Goal: Task Accomplishment & Management: Manage account settings

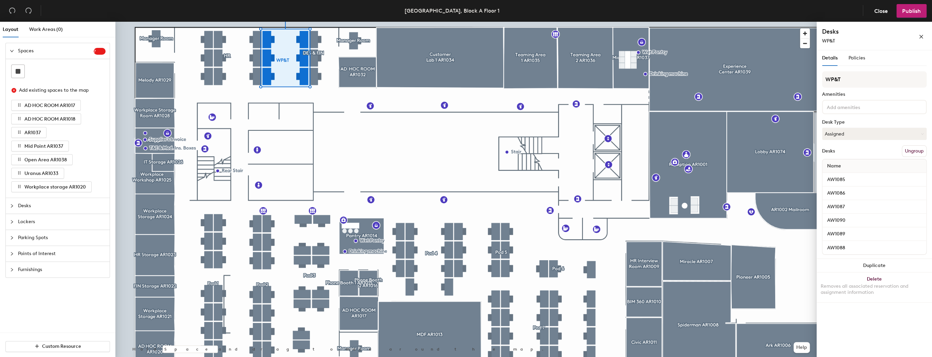
click at [325, 22] on div at bounding box center [466, 22] width 702 height 0
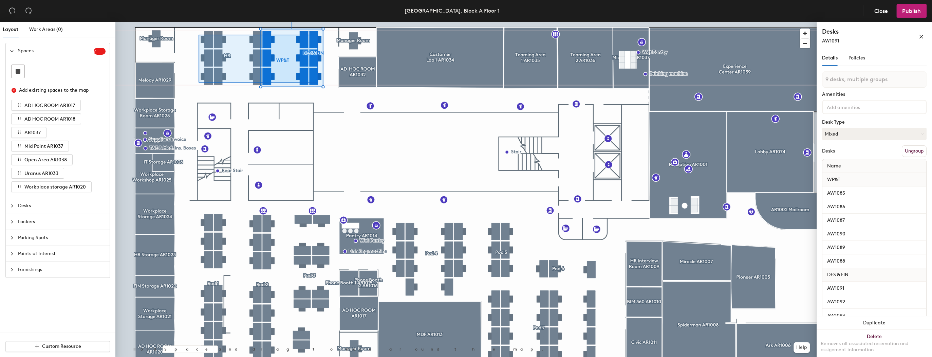
type input "18 desks, multiple groups"
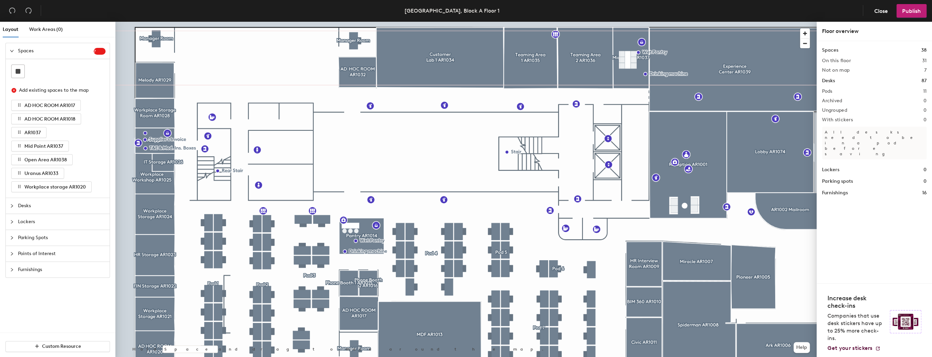
click at [15, 204] on div at bounding box center [14, 205] width 8 height 7
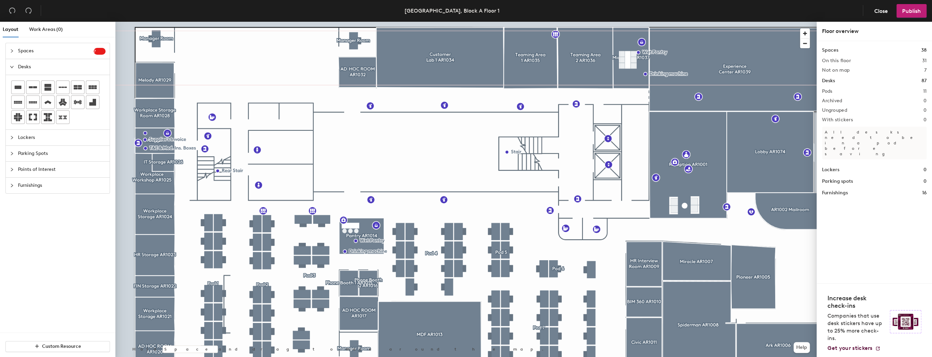
click at [302, 50] on div "Layout Work Areas (0) Spaces 7 Add existing spaces to the map AD HOC ROOM AR101…" at bounding box center [466, 191] width 932 height 338
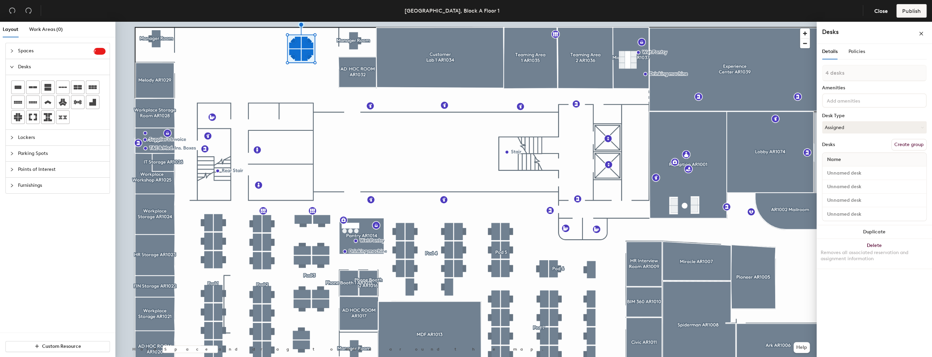
type input "1 desk"
click at [274, 22] on div at bounding box center [466, 22] width 702 height 0
click at [881, 243] on button "Delete Removes all associated reservation and assignment information" at bounding box center [874, 254] width 115 height 30
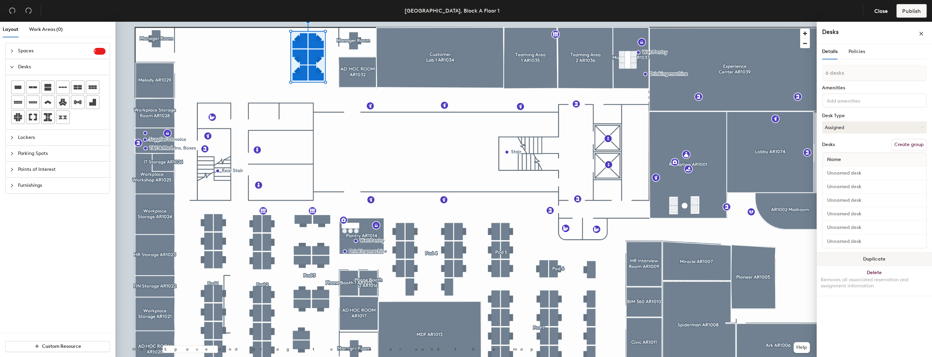
drag, startPoint x: 0, startPoint y: 0, endPoint x: 876, endPoint y: 258, distance: 913.3
click at [876, 258] on button "Duplicate" at bounding box center [874, 259] width 115 height 14
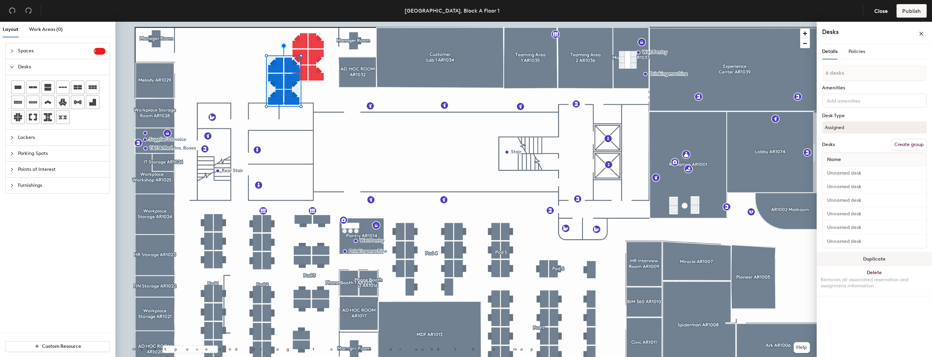
click at [876, 258] on button "Duplicate" at bounding box center [874, 259] width 115 height 14
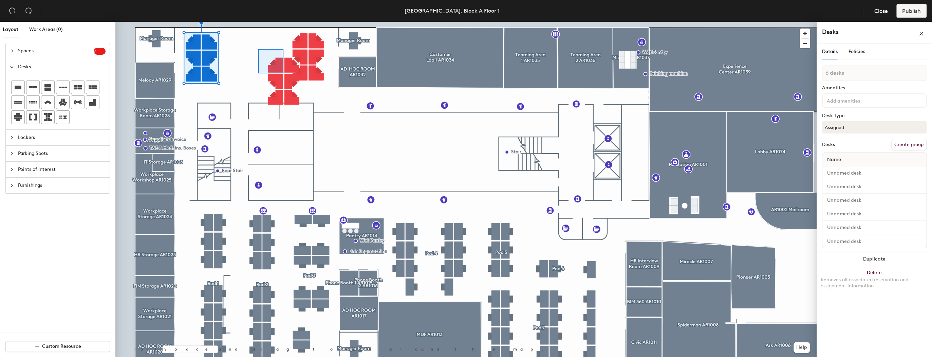
click at [258, 22] on div at bounding box center [466, 22] width 702 height 0
type input "1 desk"
click at [258, 49] on div at bounding box center [270, 61] width 25 height 24
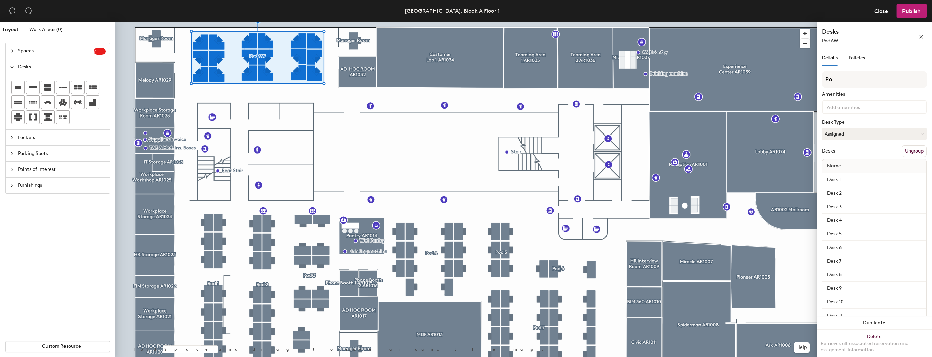
type input "P"
type input "AW"
click at [909, 9] on span "Publish" at bounding box center [912, 11] width 19 height 6
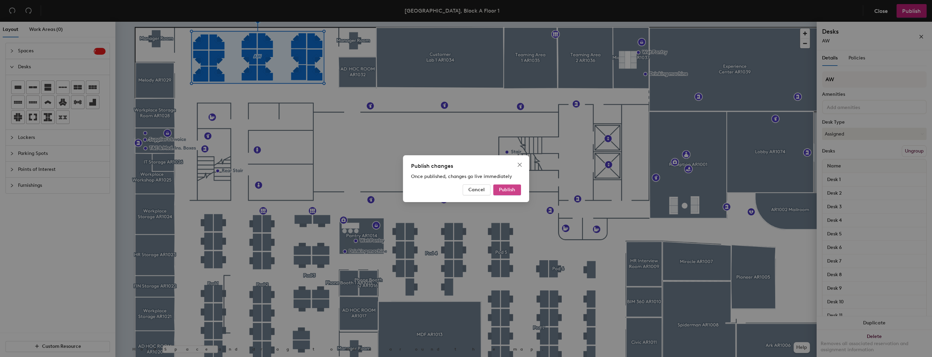
click at [501, 189] on span "Publish" at bounding box center [507, 190] width 16 height 6
